Goal: Task Accomplishment & Management: Use online tool/utility

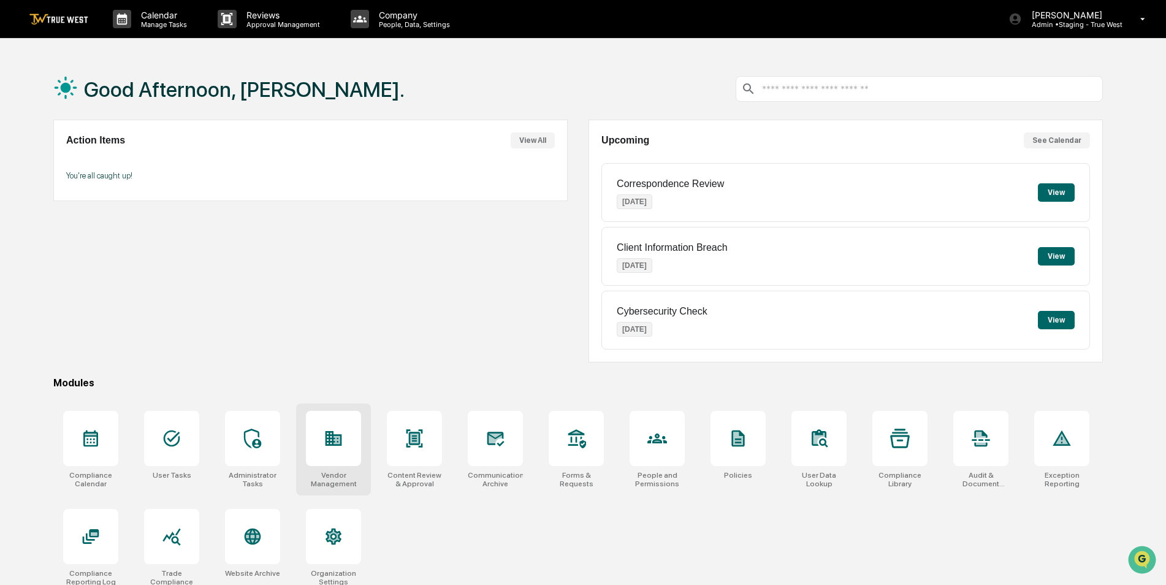
click at [325, 459] on div at bounding box center [333, 438] width 55 height 55
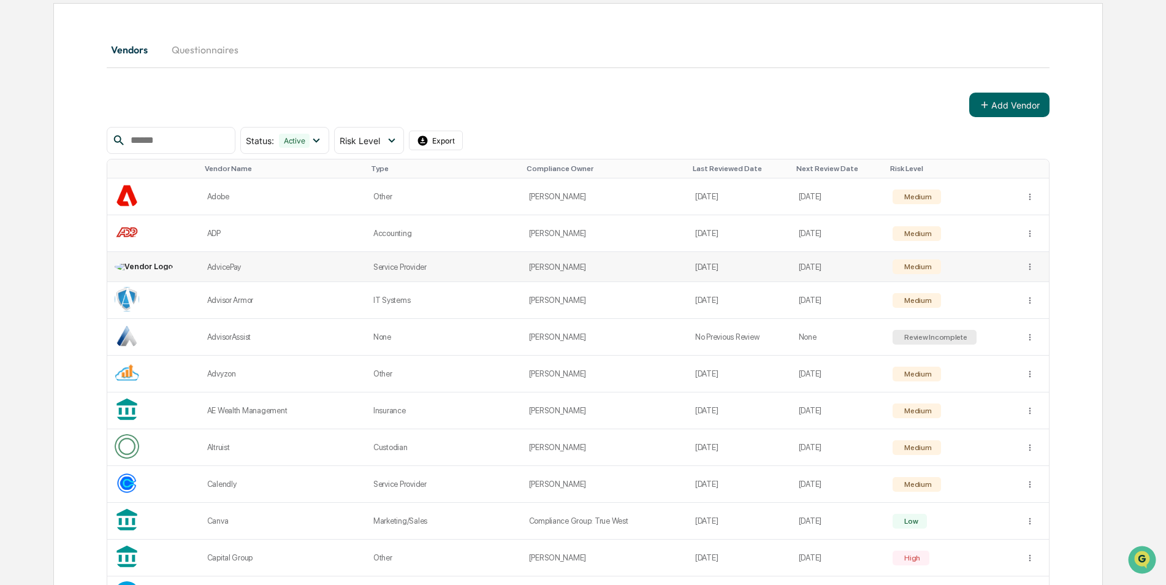
scroll to position [306, 0]
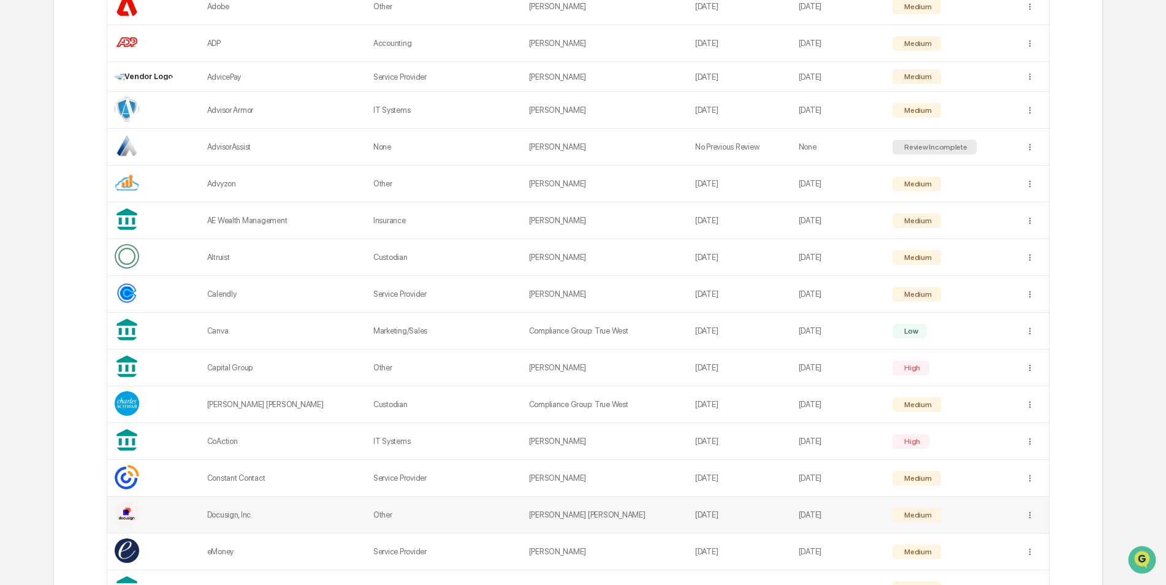
click at [1021, 517] on td at bounding box center [1033, 515] width 31 height 37
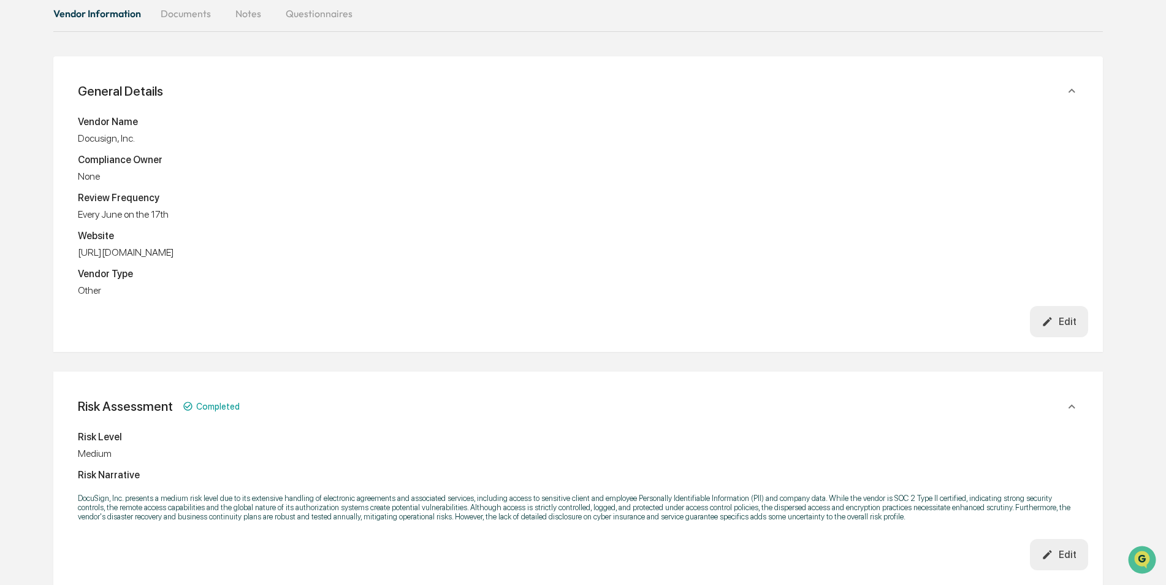
scroll to position [306, 0]
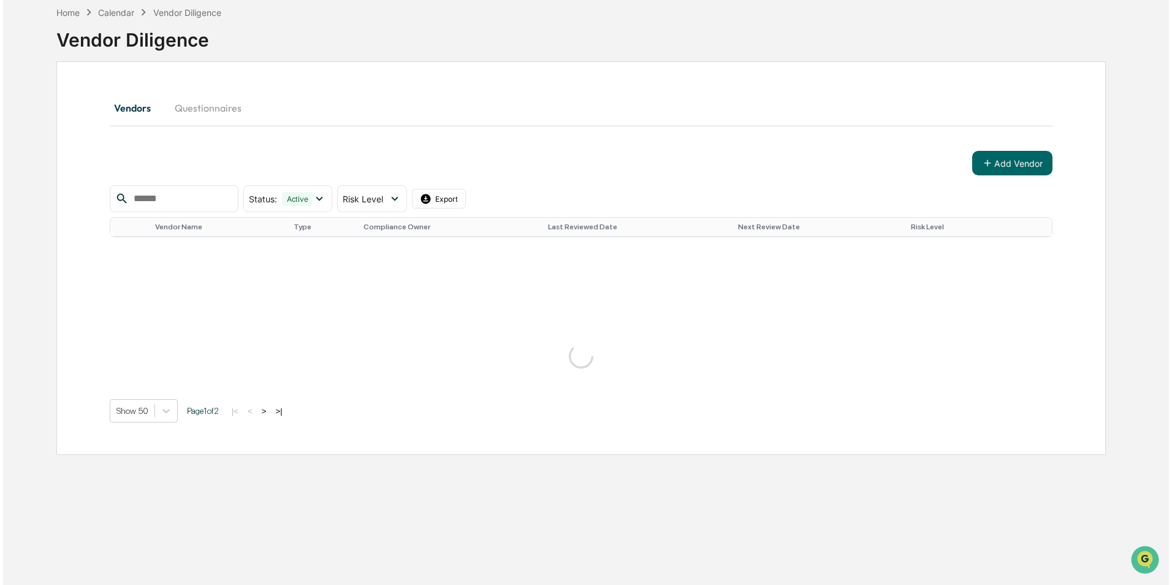
scroll to position [306, 0]
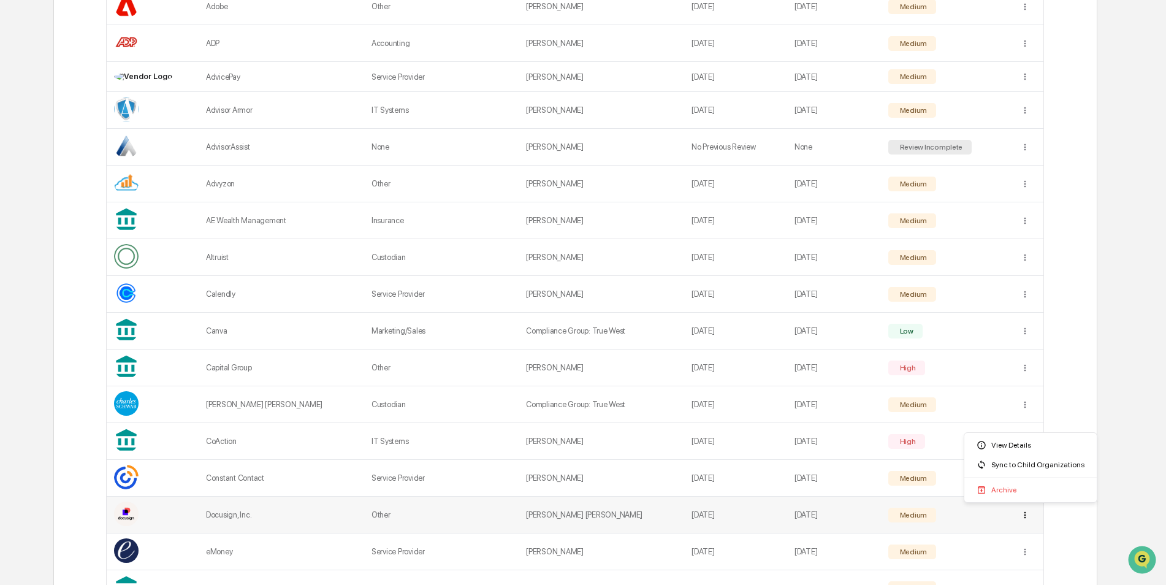
click at [1013, 467] on div "Sync to Child Organizations" at bounding box center [1031, 465] width 128 height 20
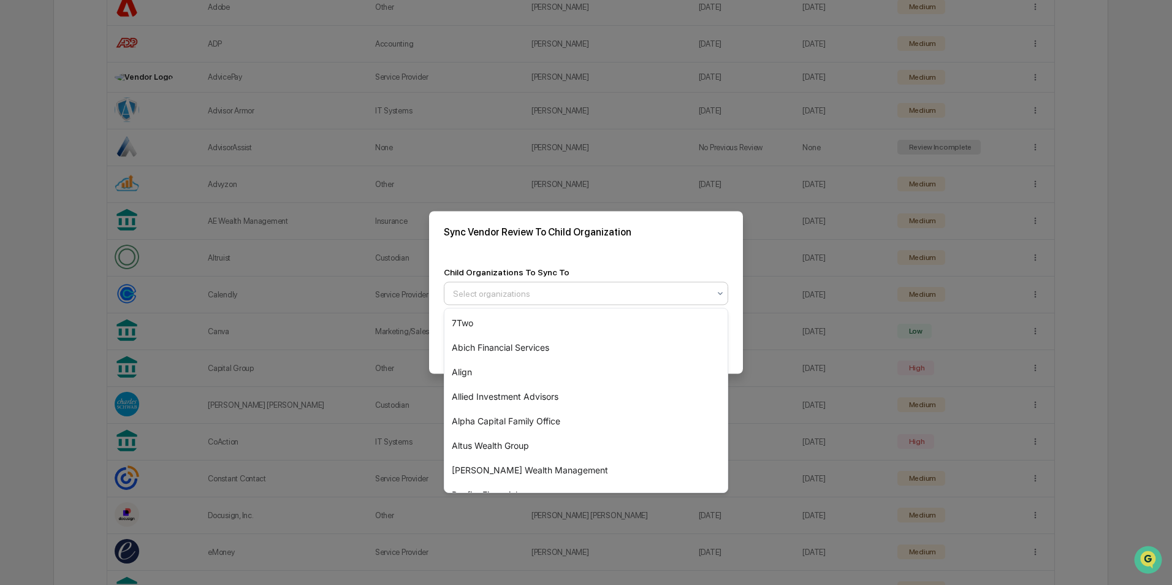
click at [587, 295] on div at bounding box center [581, 293] width 256 height 12
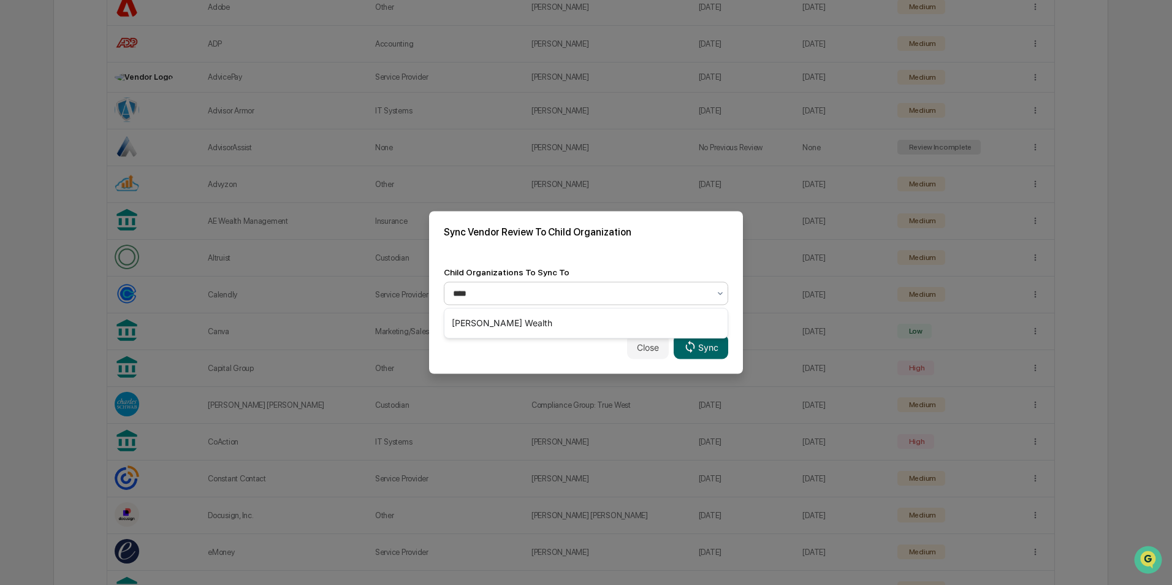
type input "*****"
click at [531, 321] on div "[PERSON_NAME] Wealth" at bounding box center [585, 323] width 283 height 25
click at [588, 253] on div "Child Organizations To Sync To [PERSON_NAME] Wealth" at bounding box center [586, 286] width 314 height 67
click at [708, 348] on button "Sync" at bounding box center [701, 347] width 55 height 25
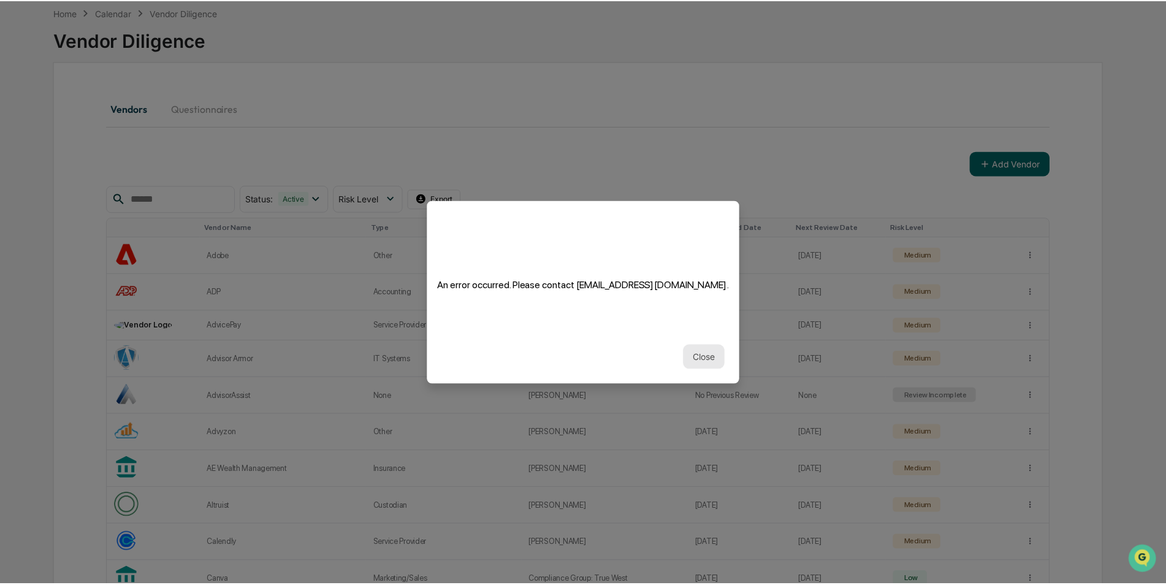
scroll to position [306, 0]
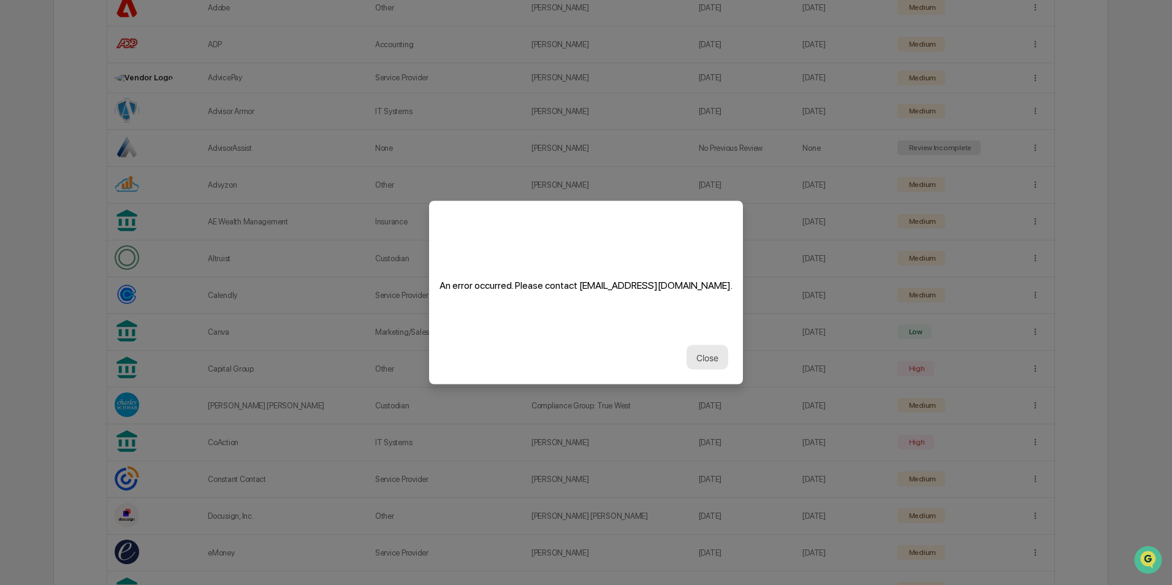
click at [702, 359] on button "Close" at bounding box center [708, 357] width 42 height 25
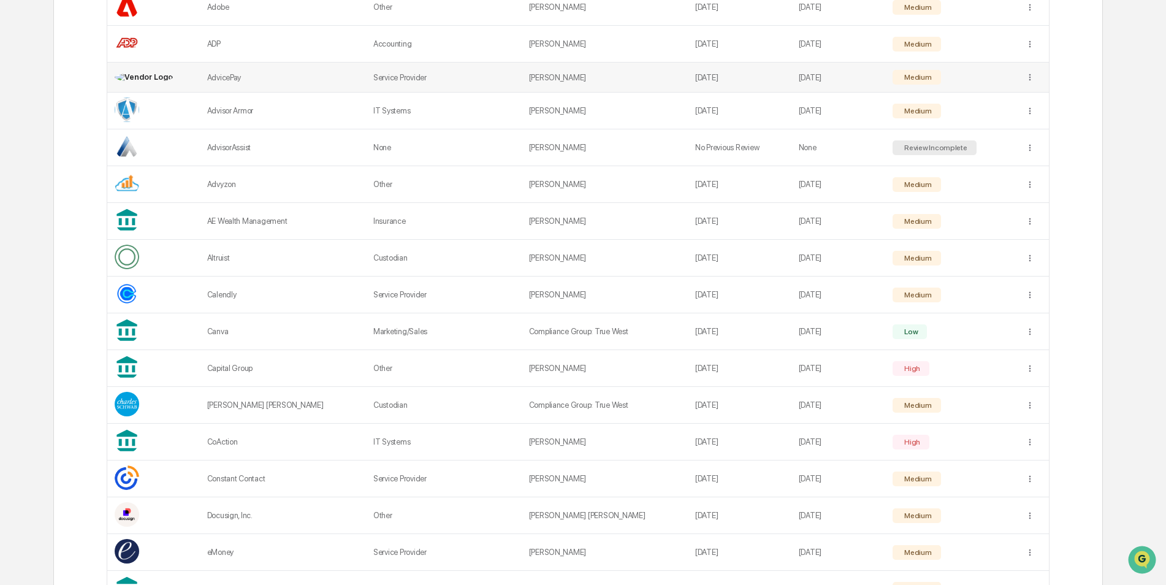
scroll to position [0, 0]
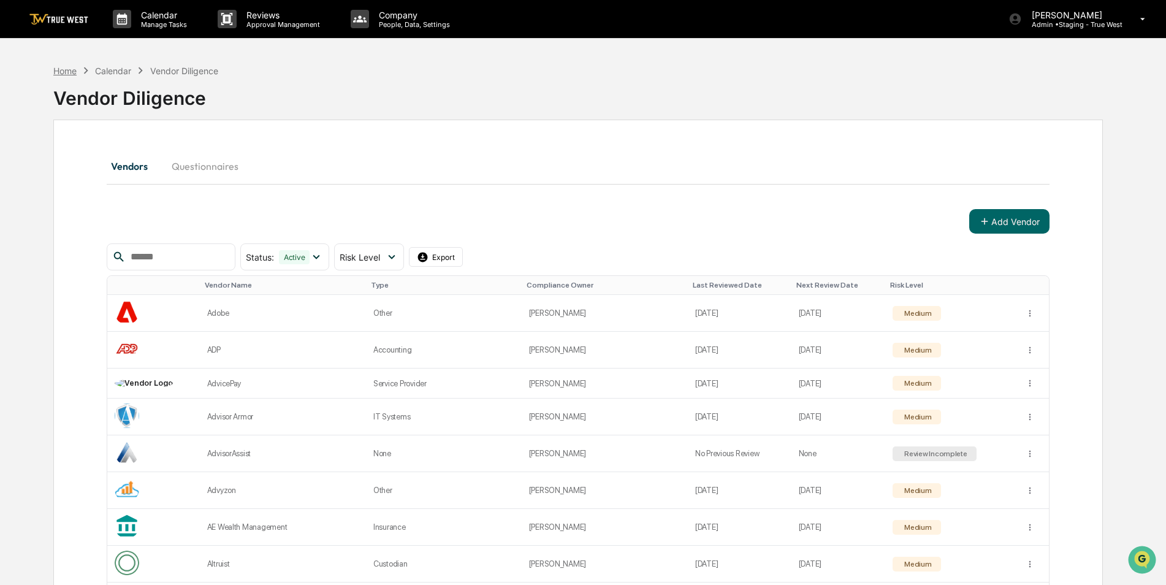
click at [59, 67] on div "Home" at bounding box center [64, 71] width 23 height 10
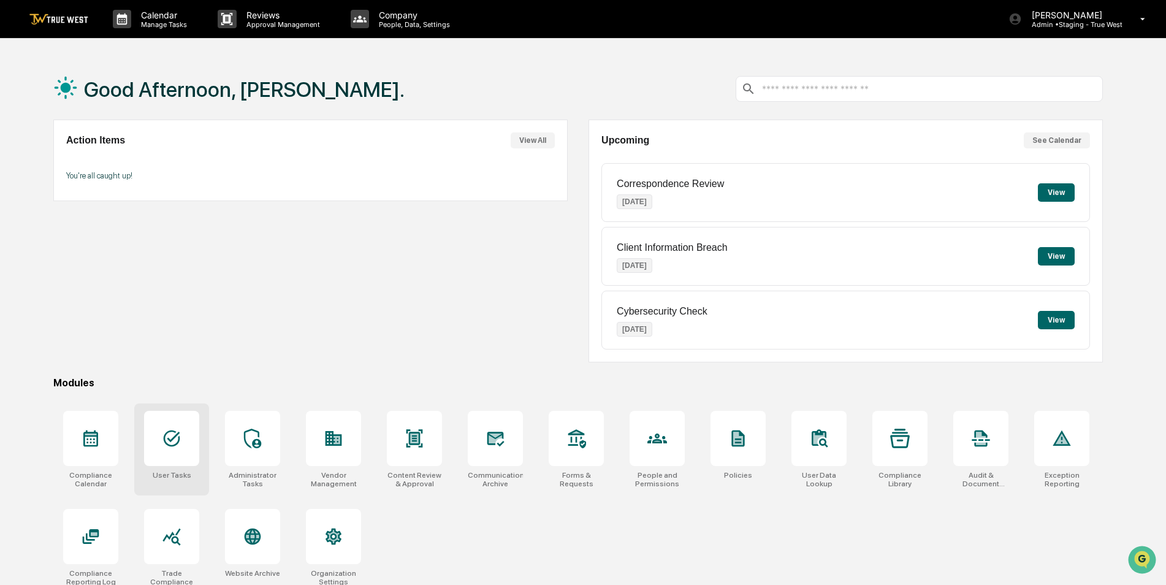
click at [177, 457] on div at bounding box center [171, 438] width 55 height 55
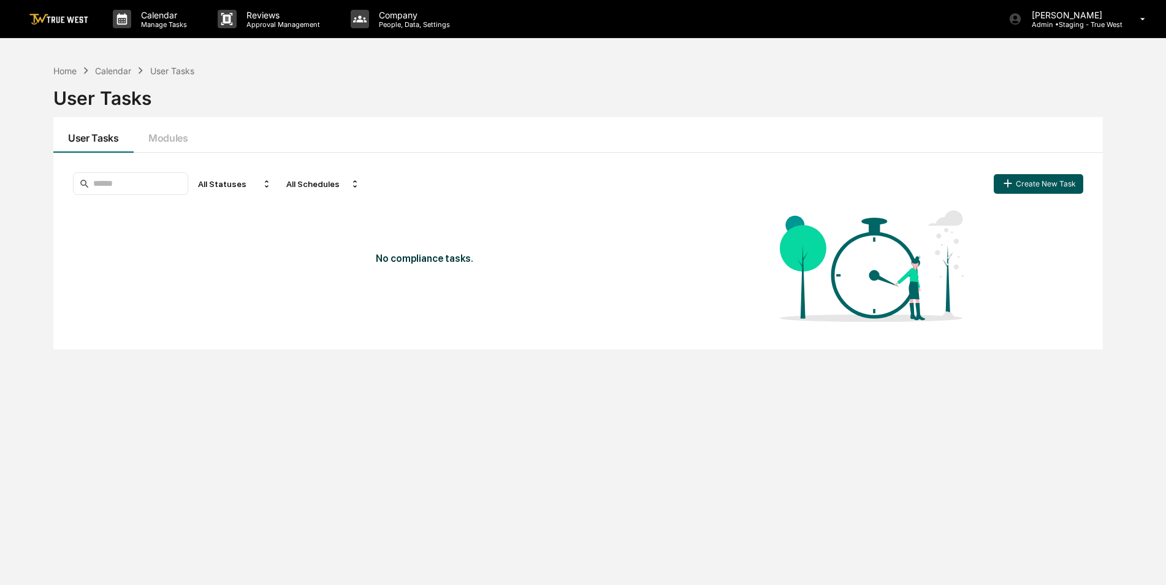
click at [1032, 186] on button "Create New Task" at bounding box center [1038, 184] width 89 height 20
click at [405, 20] on p "People, Data, Settings" at bounding box center [412, 24] width 87 height 9
